Goal: Navigation & Orientation: Find specific page/section

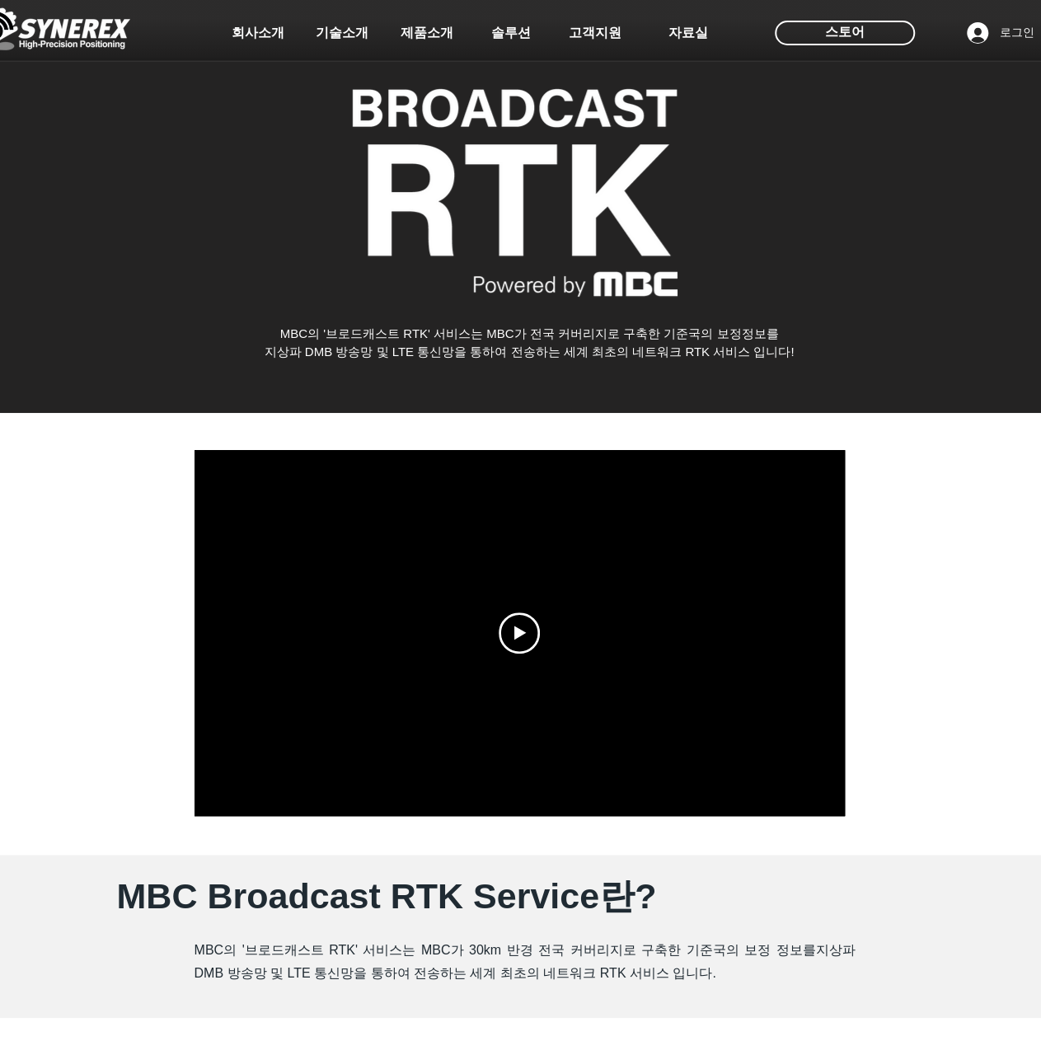
drag, startPoint x: 332, startPoint y: 324, endPoint x: 602, endPoint y: 360, distance: 272.0
click at [602, 361] on div "main content" at bounding box center [520, 200] width 1041 height 425
click at [602, 360] on div "main content" at bounding box center [520, 200] width 1041 height 425
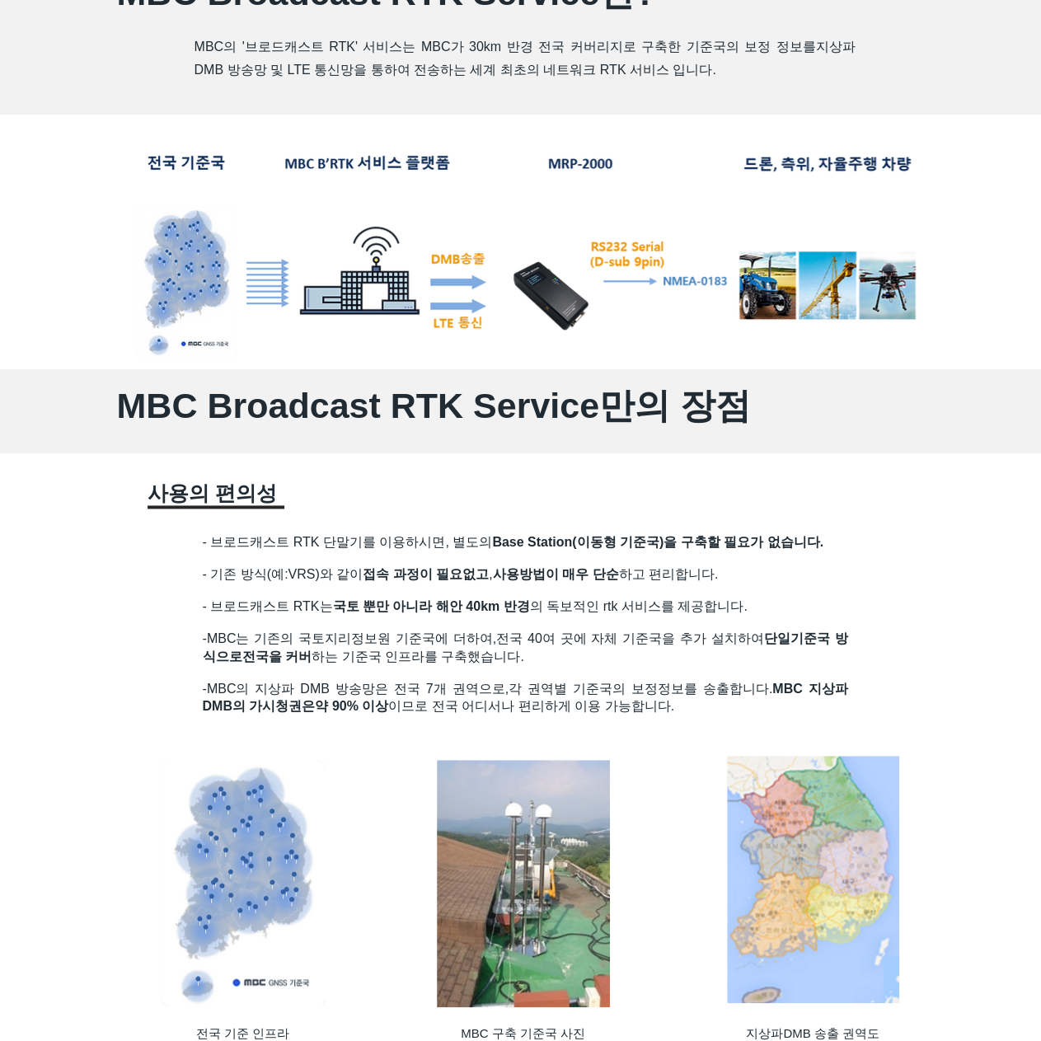
scroll to position [907, 0]
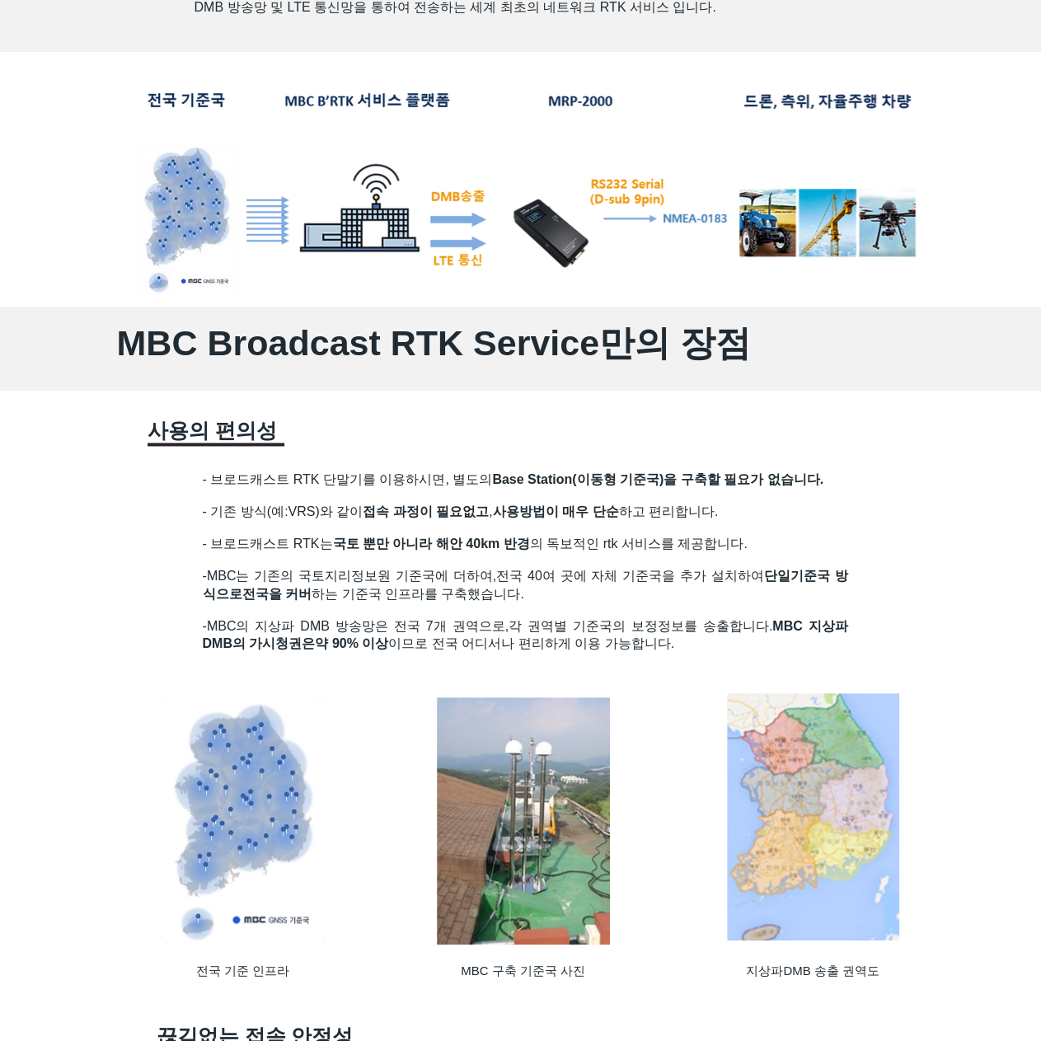
scroll to position [989, 0]
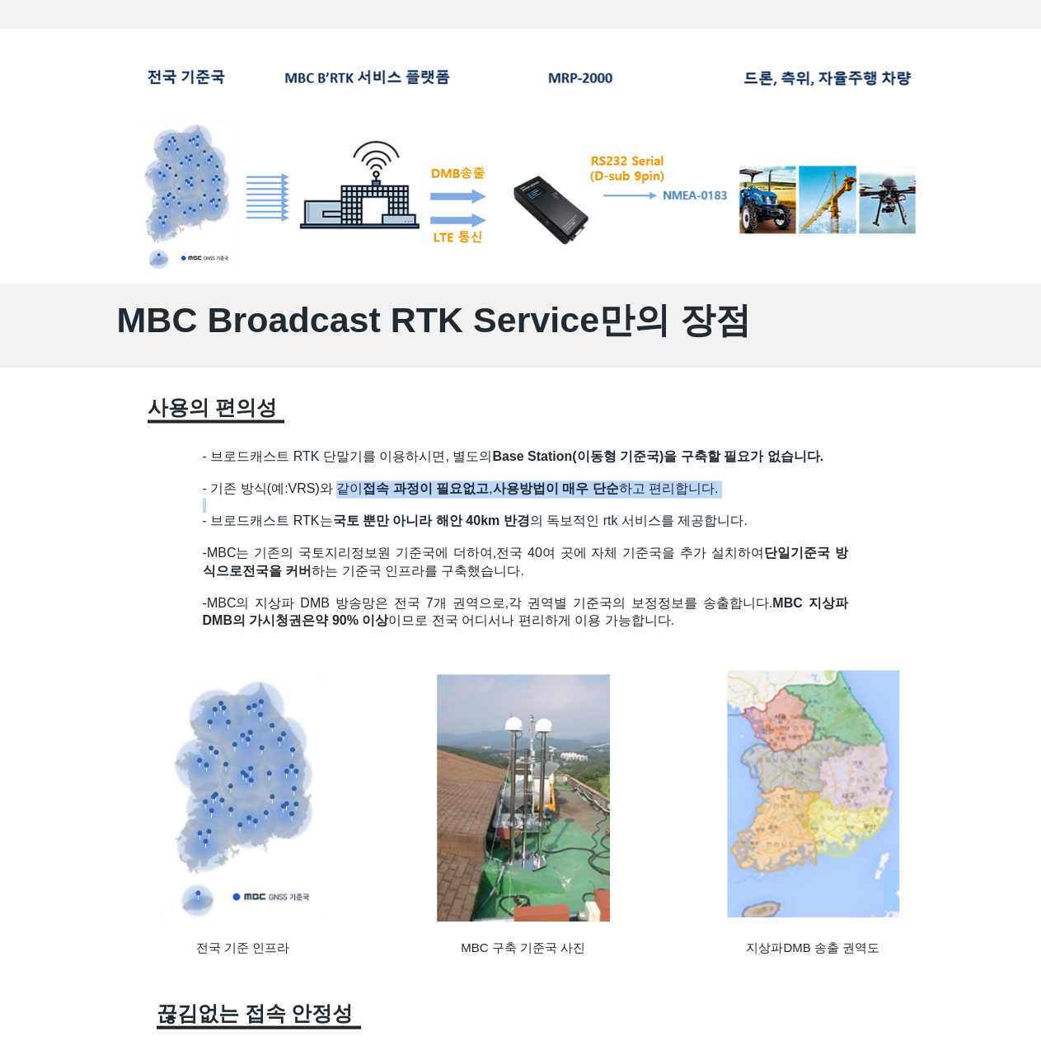
drag, startPoint x: 338, startPoint y: 491, endPoint x: 432, endPoint y: 499, distance: 94.3
click at [432, 499] on h2 "- 기존 방식(예:VRS)와 같이 접속 과정이 필요없고 , 사용방법이 매우 단순 하고 편리합니다." at bounding box center [526, 497] width 646 height 32
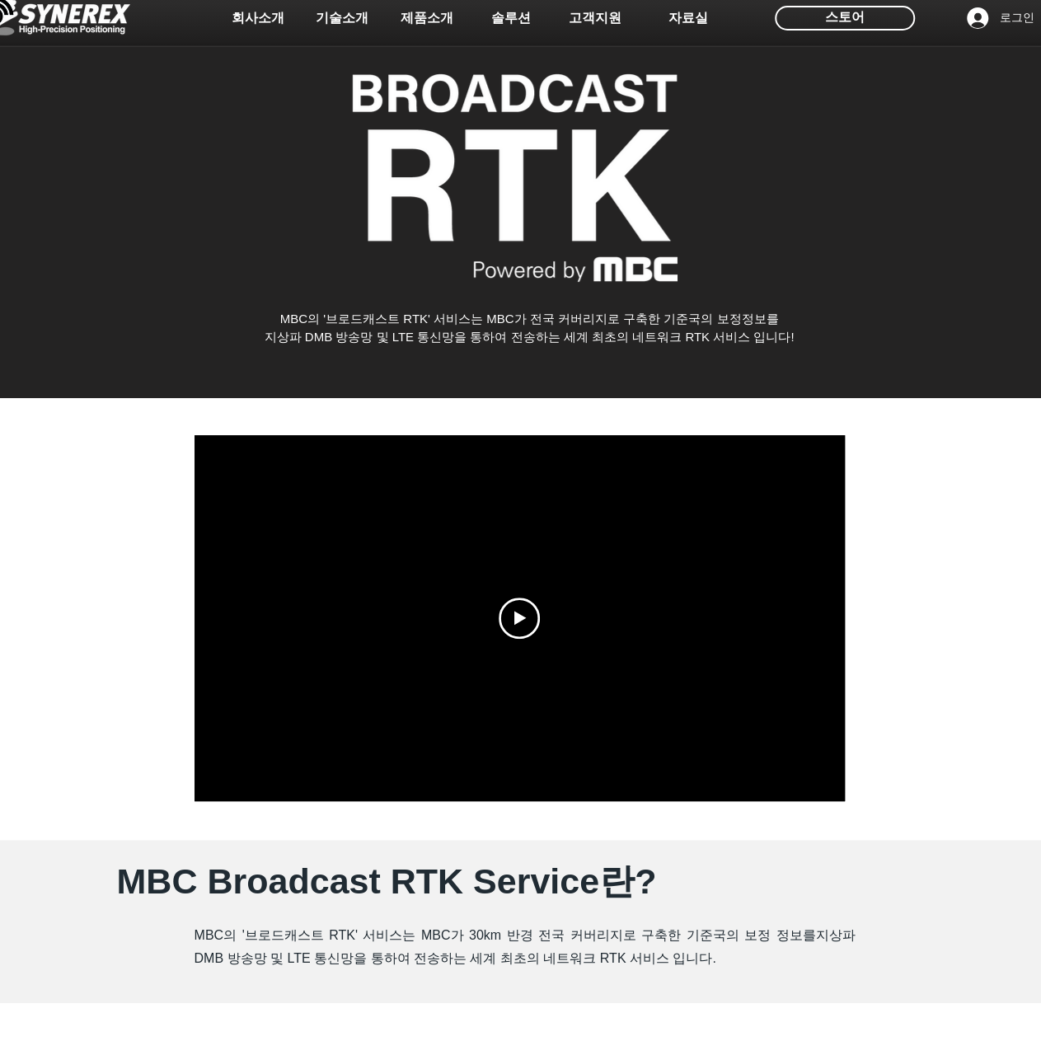
scroll to position [0, 0]
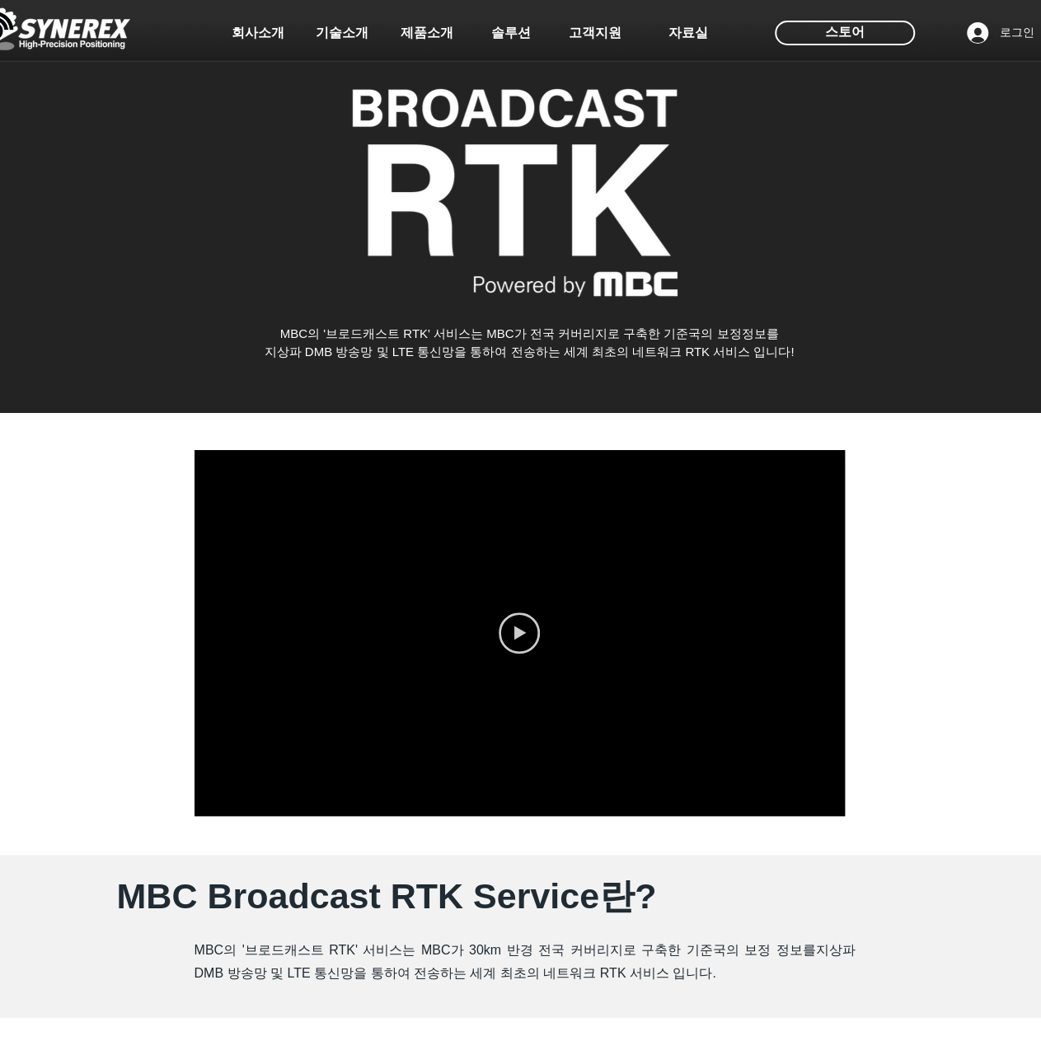
click at [532, 619] on circle "Play video" at bounding box center [519, 632] width 39 height 39
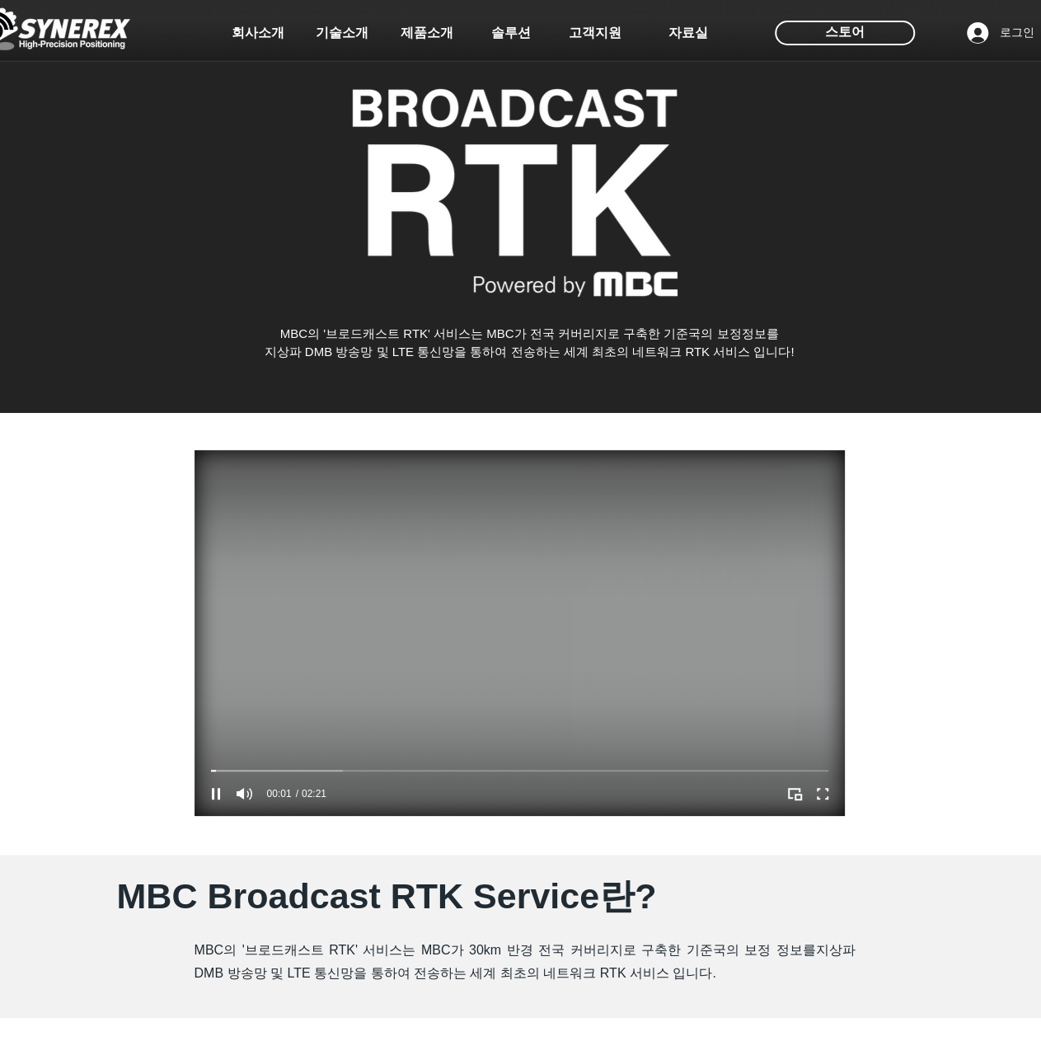
click at [392, 719] on video at bounding box center [520, 633] width 650 height 366
click at [314, 768] on div at bounding box center [519, 770] width 617 height 5
click at [407, 773] on div at bounding box center [519, 770] width 617 height 5
click at [608, 773] on div at bounding box center [519, 770] width 617 height 5
click at [711, 772] on div at bounding box center [519, 770] width 617 height 5
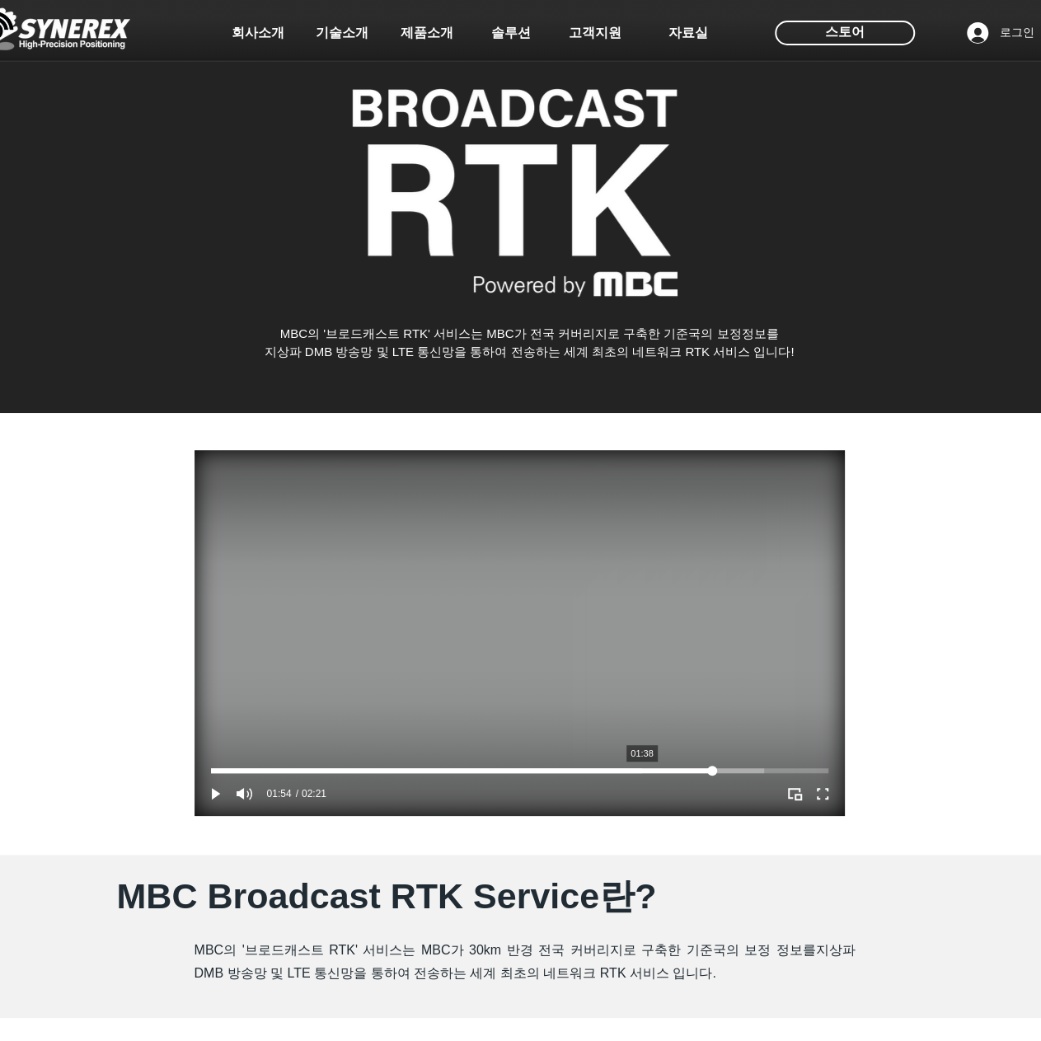
click at [602, 772] on div at bounding box center [519, 770] width 617 height 5
click at [777, 777] on div at bounding box center [519, 770] width 617 height 13
click at [824, 768] on div at bounding box center [519, 770] width 617 height 5
click at [785, 768] on div at bounding box center [519, 770] width 617 height 5
click at [712, 770] on div at bounding box center [519, 770] width 617 height 5
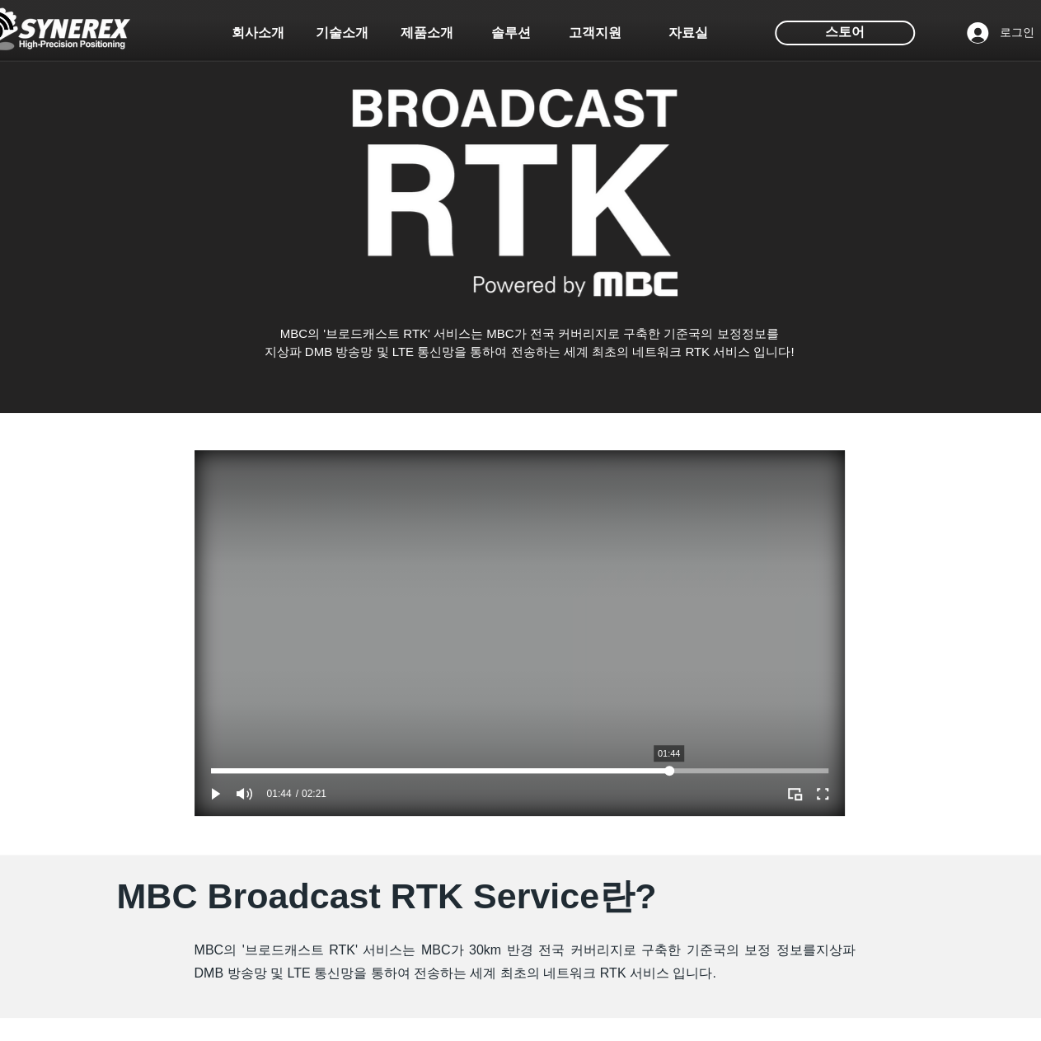
click at [669, 770] on div at bounding box center [519, 770] width 617 height 5
click at [633, 771] on div at bounding box center [519, 770] width 617 height 5
click at [605, 771] on div at bounding box center [519, 770] width 617 height 5
click at [644, 772] on div at bounding box center [519, 770] width 617 height 5
click at [925, 670] on div at bounding box center [520, 634] width 1041 height 442
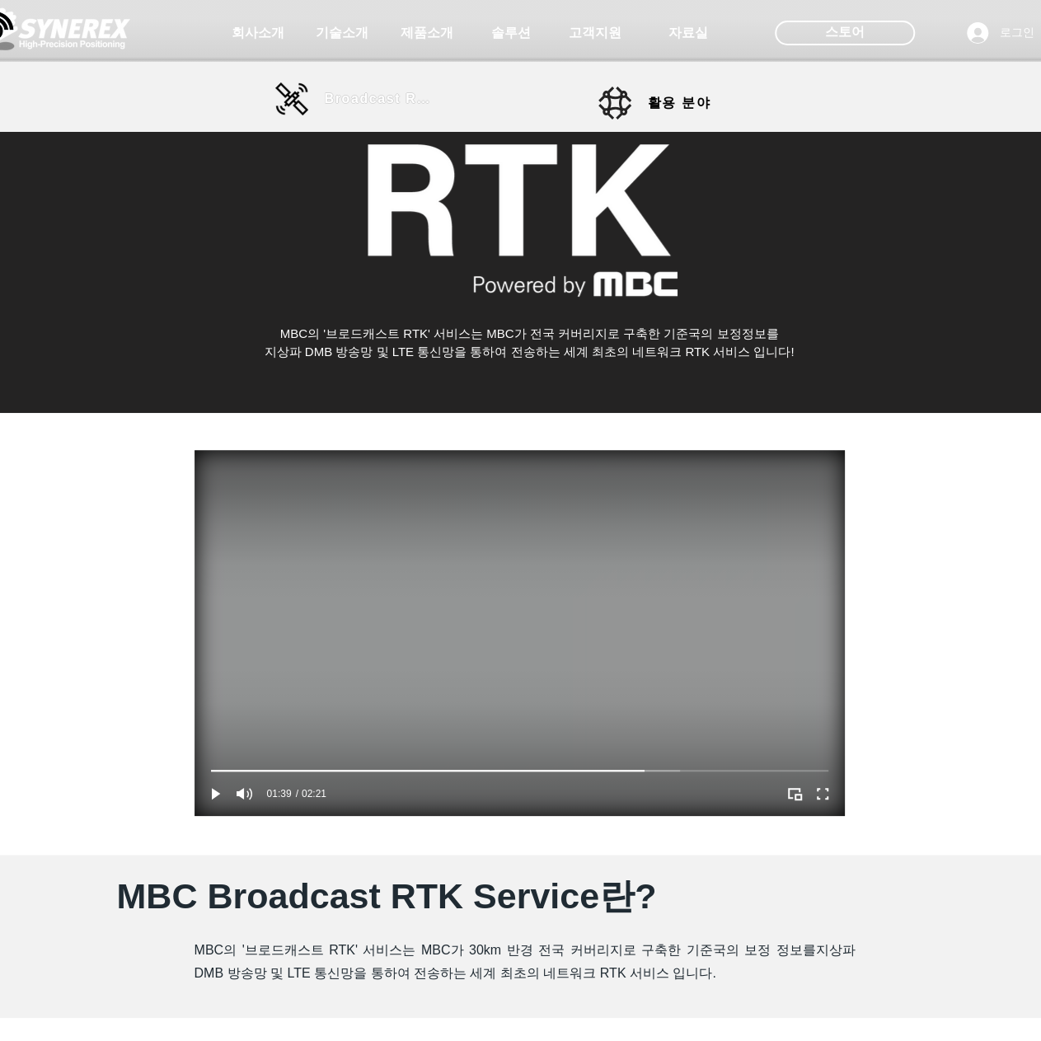
click at [376, 101] on span "Broadcast RTK" at bounding box center [380, 99] width 111 height 15
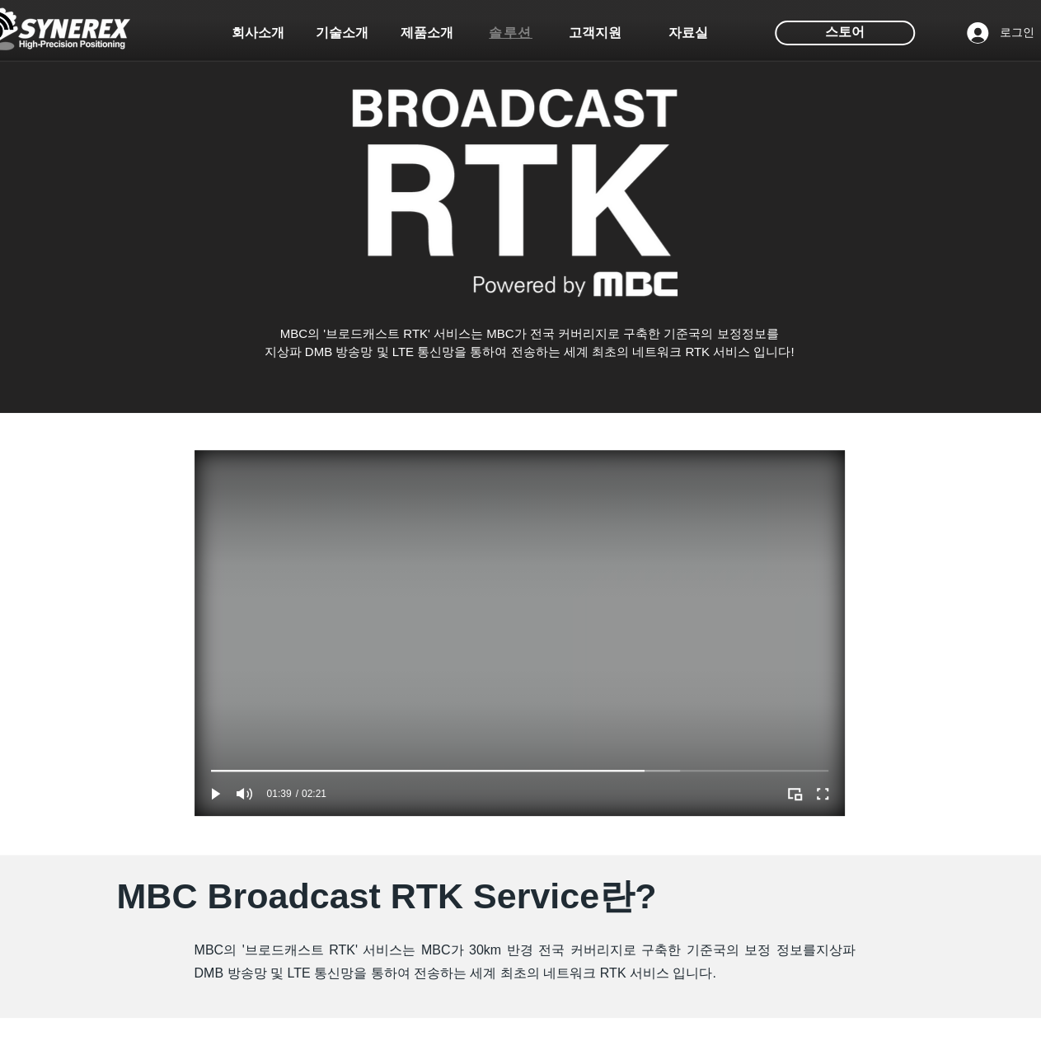
click at [496, 37] on span "솔루션" at bounding box center [511, 33] width 44 height 17
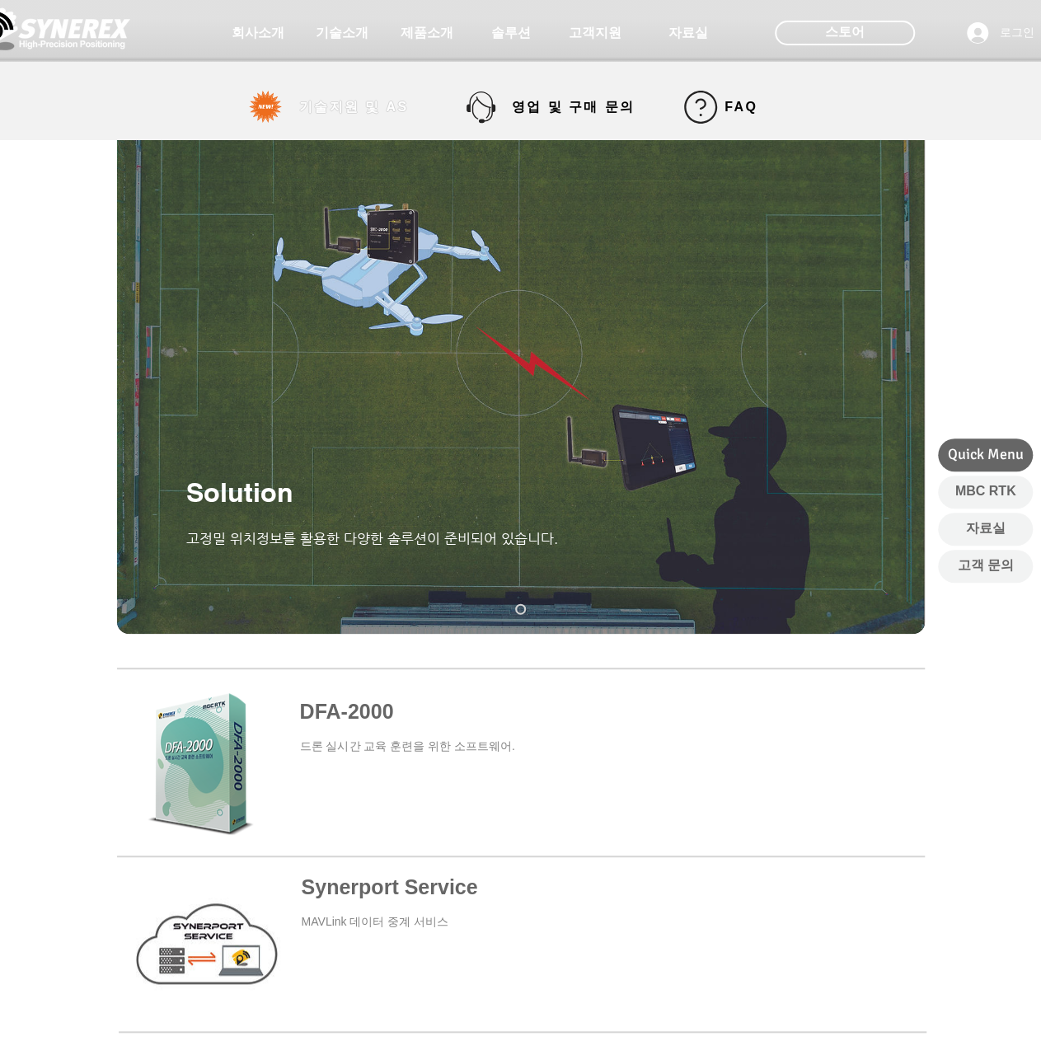
click at [350, 106] on span "기술지원 및 AS" at bounding box center [354, 107] width 110 height 17
select select "******"
